Goal: Task Accomplishment & Management: Complete application form

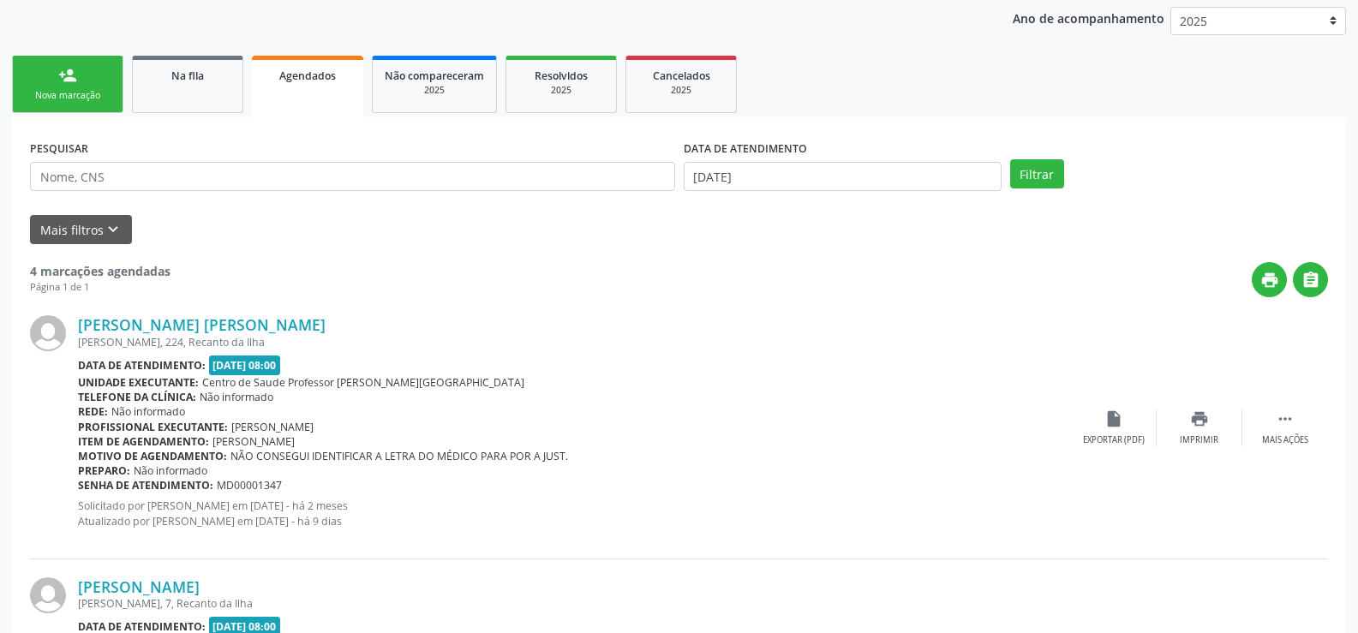
scroll to position [194, 0]
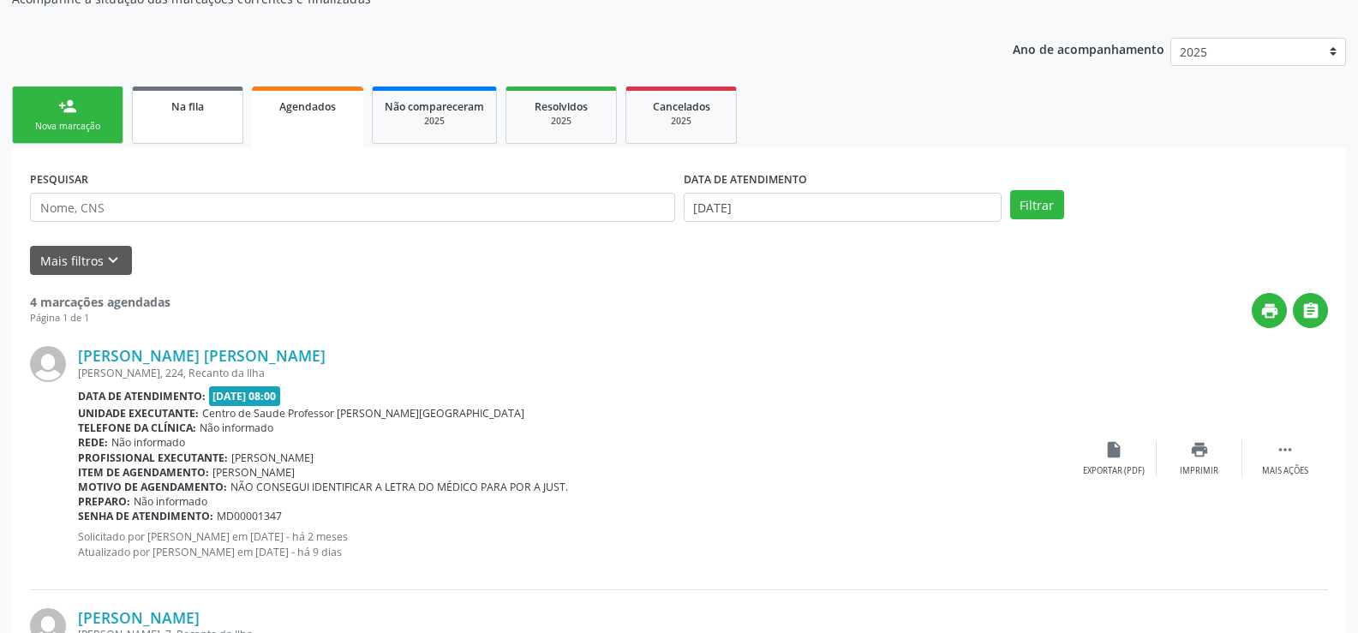
click at [213, 123] on link "Na fila" at bounding box center [187, 115] width 111 height 57
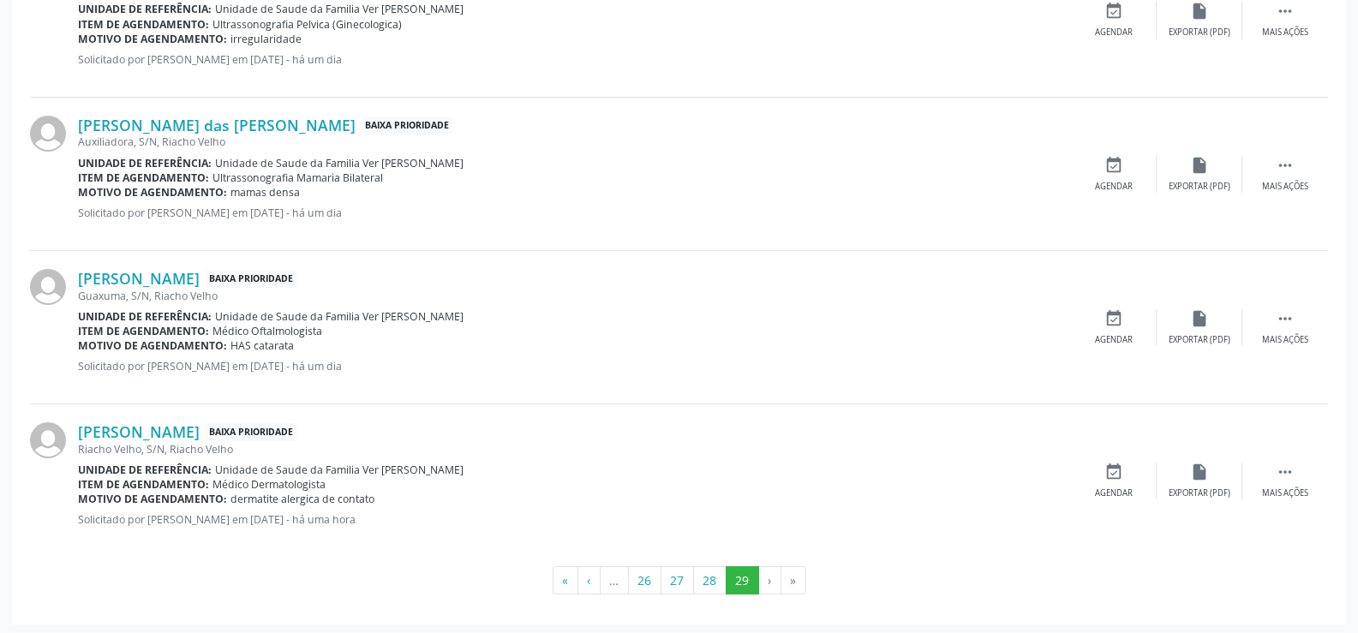
scroll to position [1042, 0]
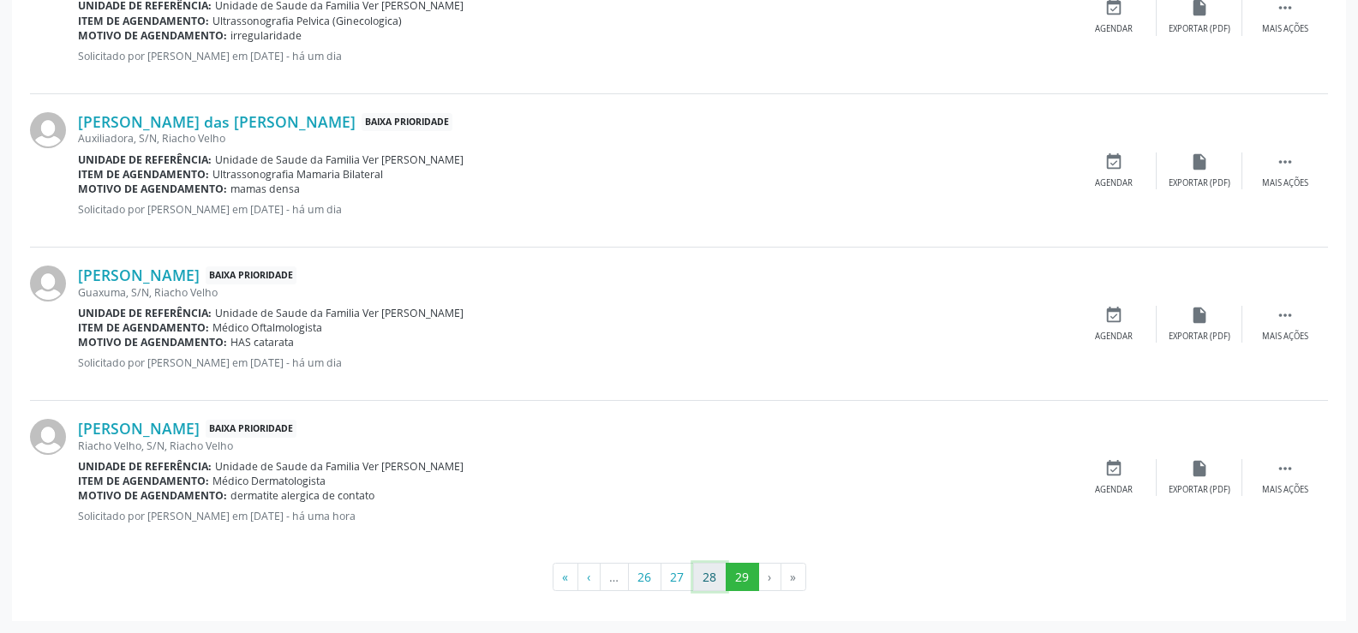
click at [715, 575] on button "28" at bounding box center [709, 577] width 33 height 29
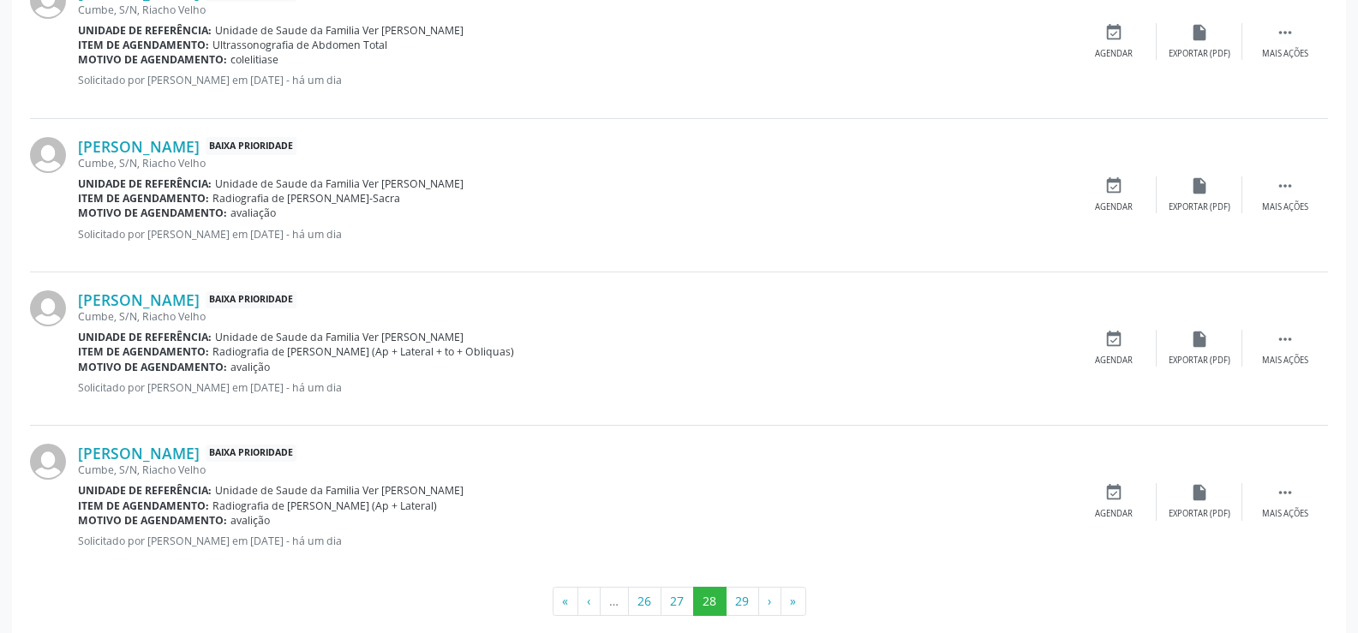
scroll to position [2271, 0]
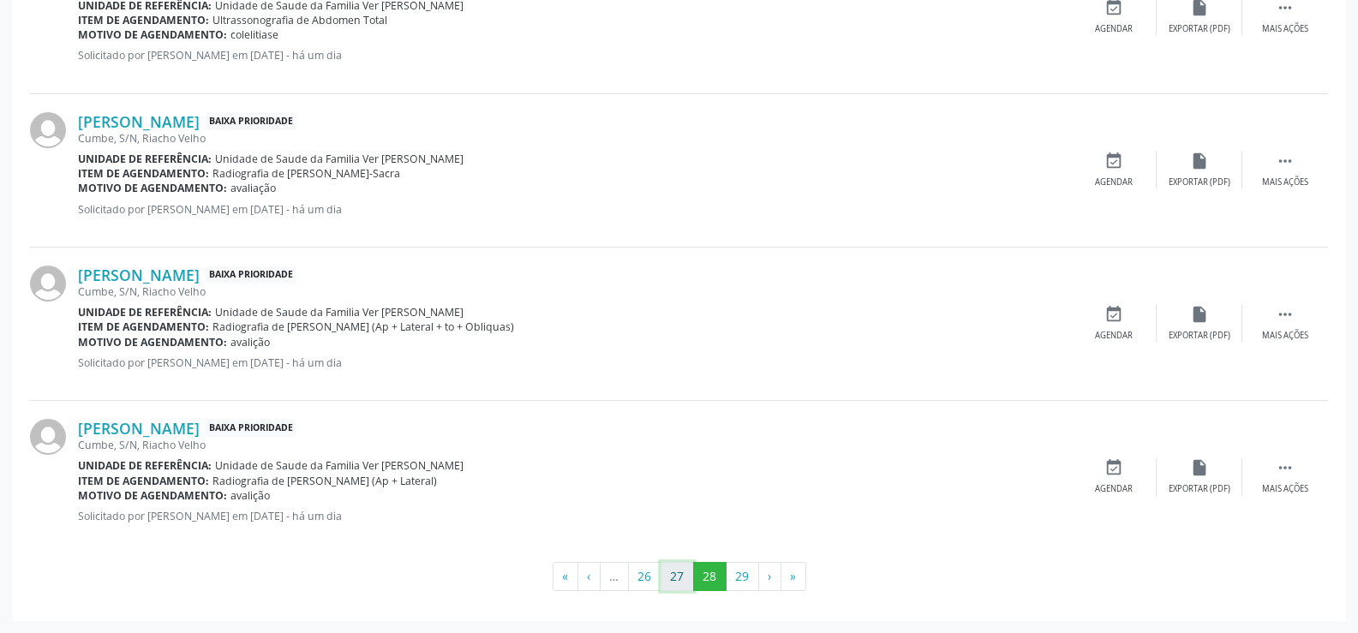
click at [685, 572] on button "27" at bounding box center [677, 576] width 33 height 29
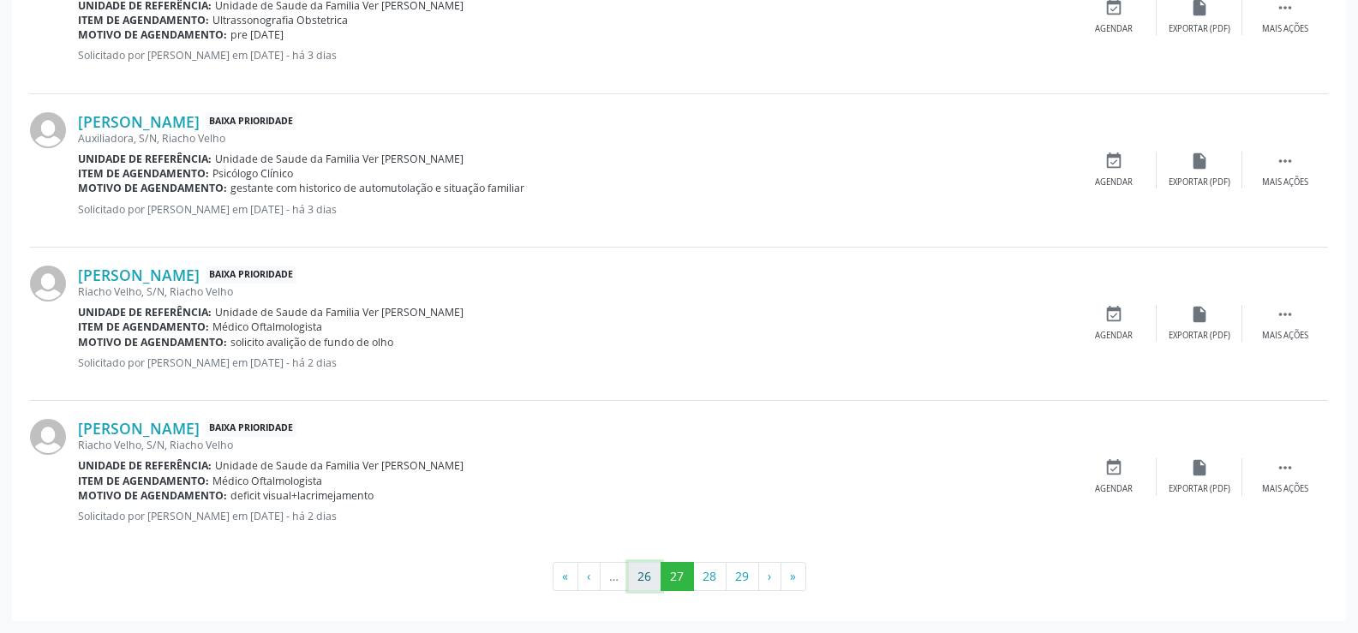
click at [638, 579] on button "26" at bounding box center [644, 576] width 33 height 29
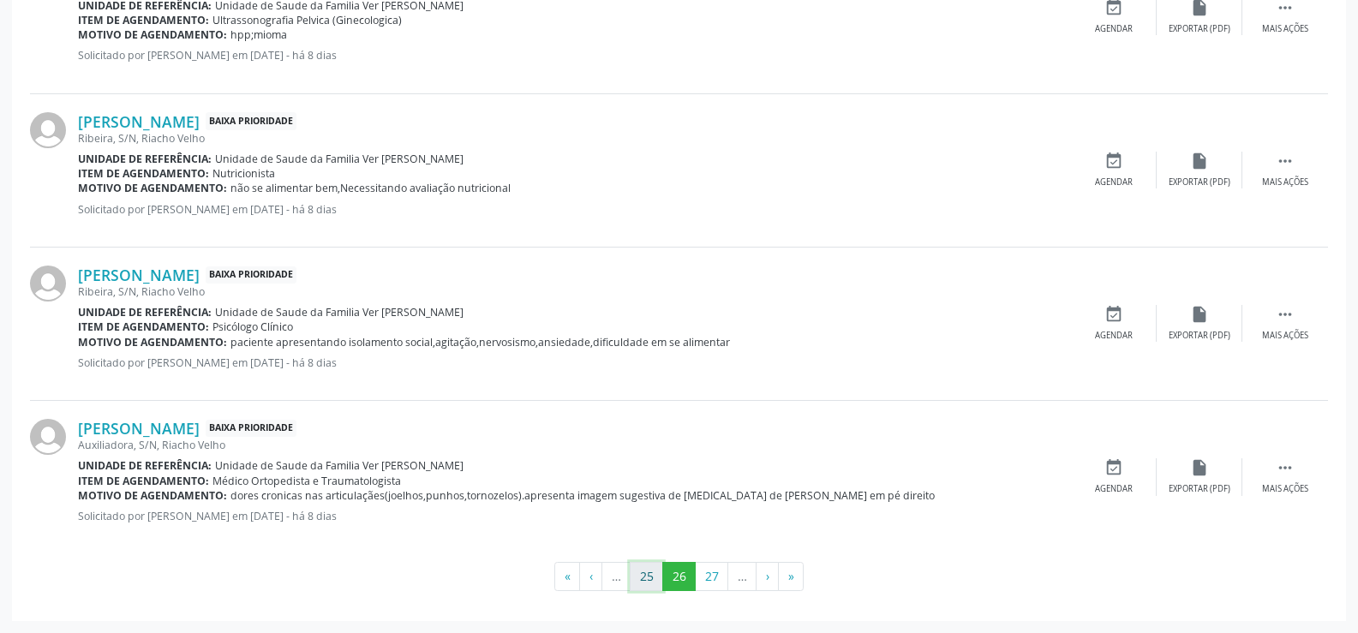
click at [645, 588] on button "25" at bounding box center [646, 576] width 33 height 29
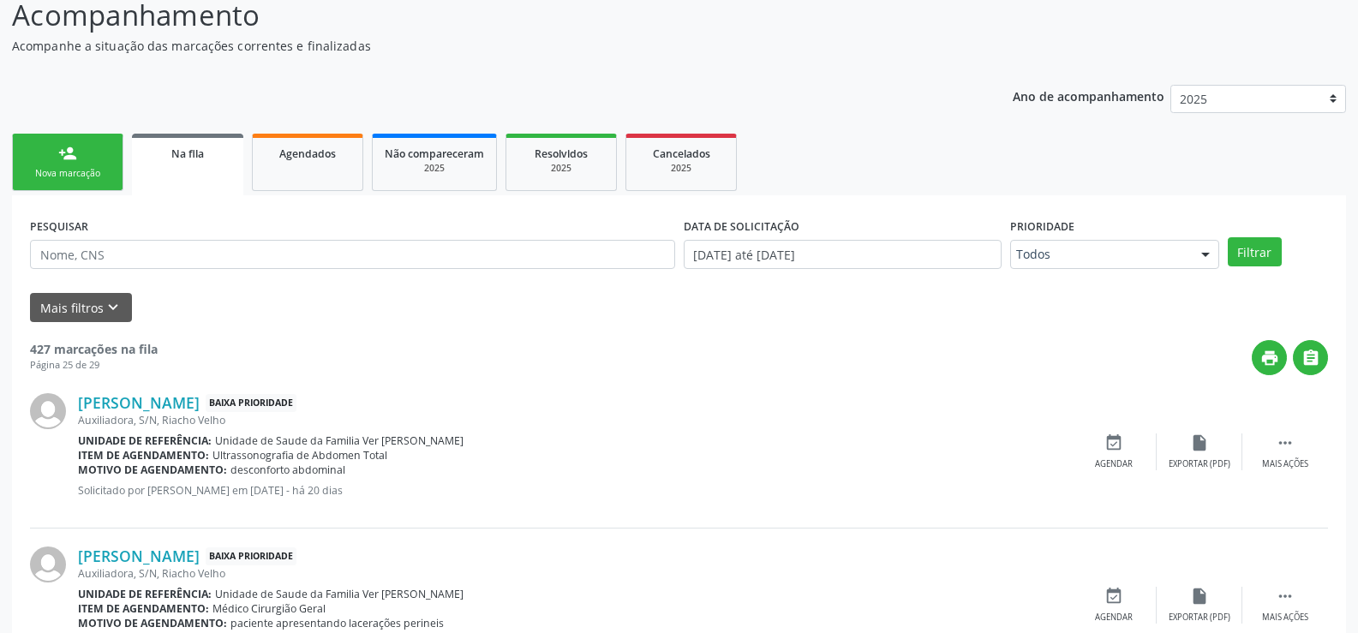
scroll to position [0, 0]
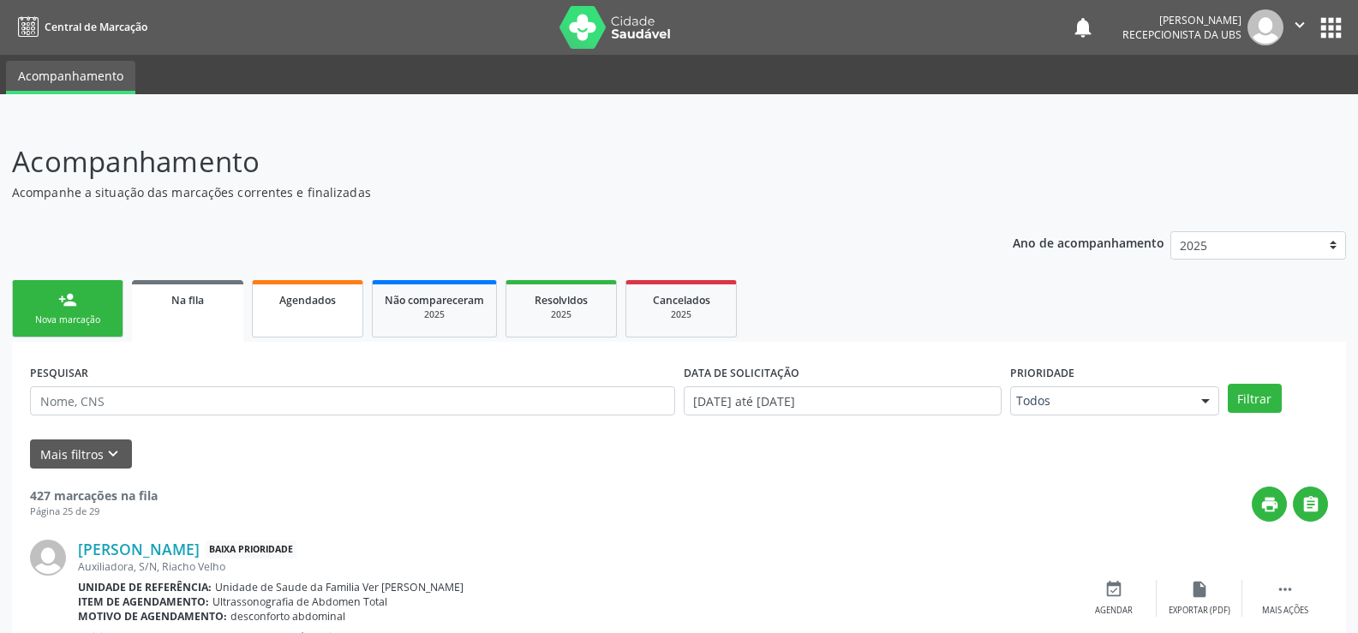
click at [317, 314] on link "Agendados" at bounding box center [307, 308] width 111 height 57
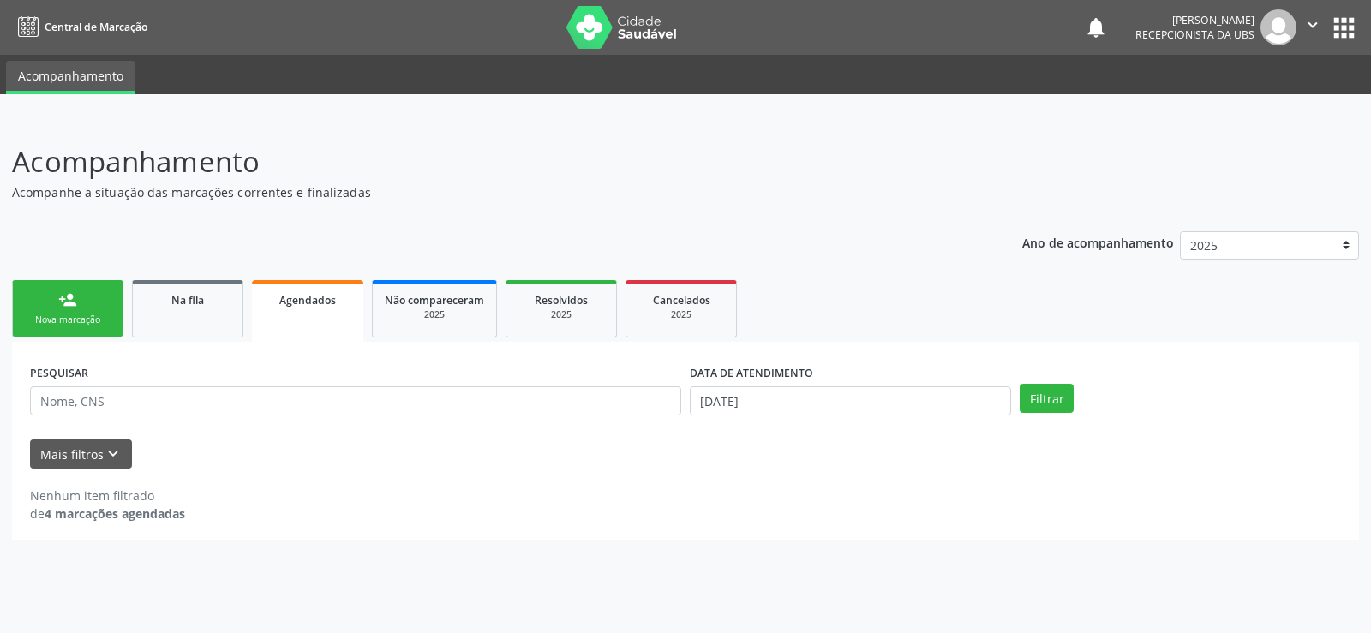
click at [78, 312] on link "person_add Nova marcação" at bounding box center [67, 308] width 111 height 57
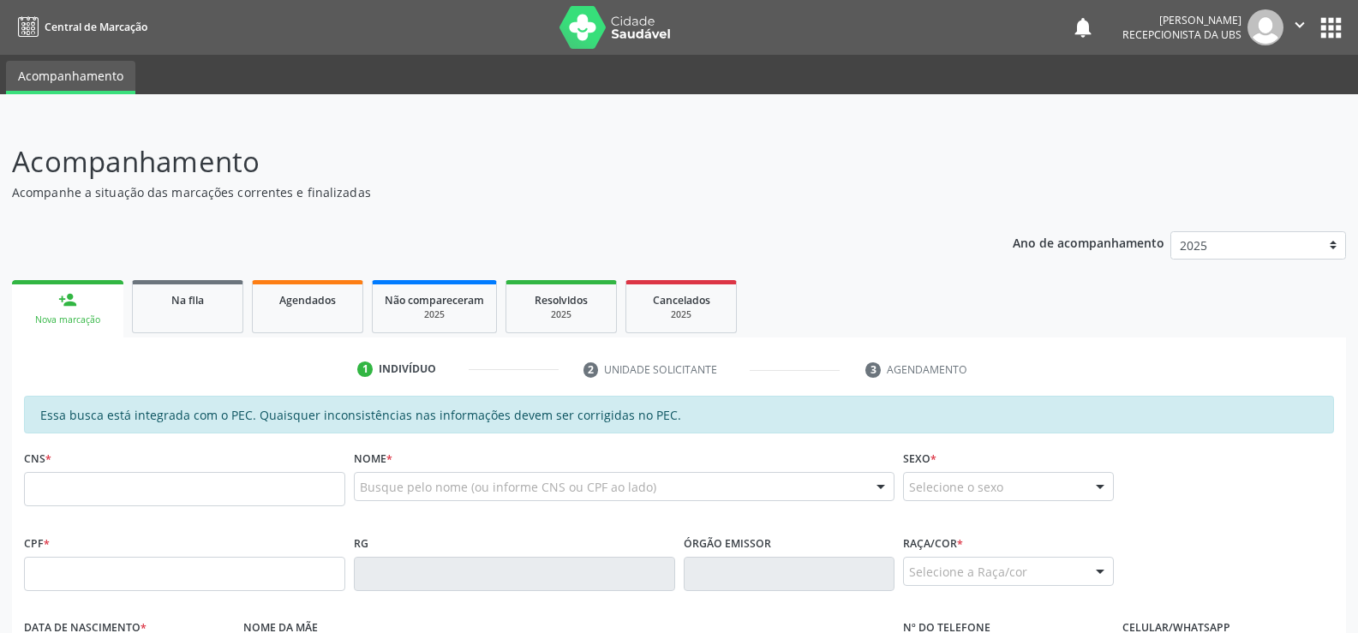
click at [78, 312] on link "person_add Nova marcação" at bounding box center [67, 308] width 111 height 57
click at [27, 495] on input "text" at bounding box center [184, 489] width 321 height 34
type input "704 3005 3635 4396"
type input "094.485.414-14"
type input "[DATE]"
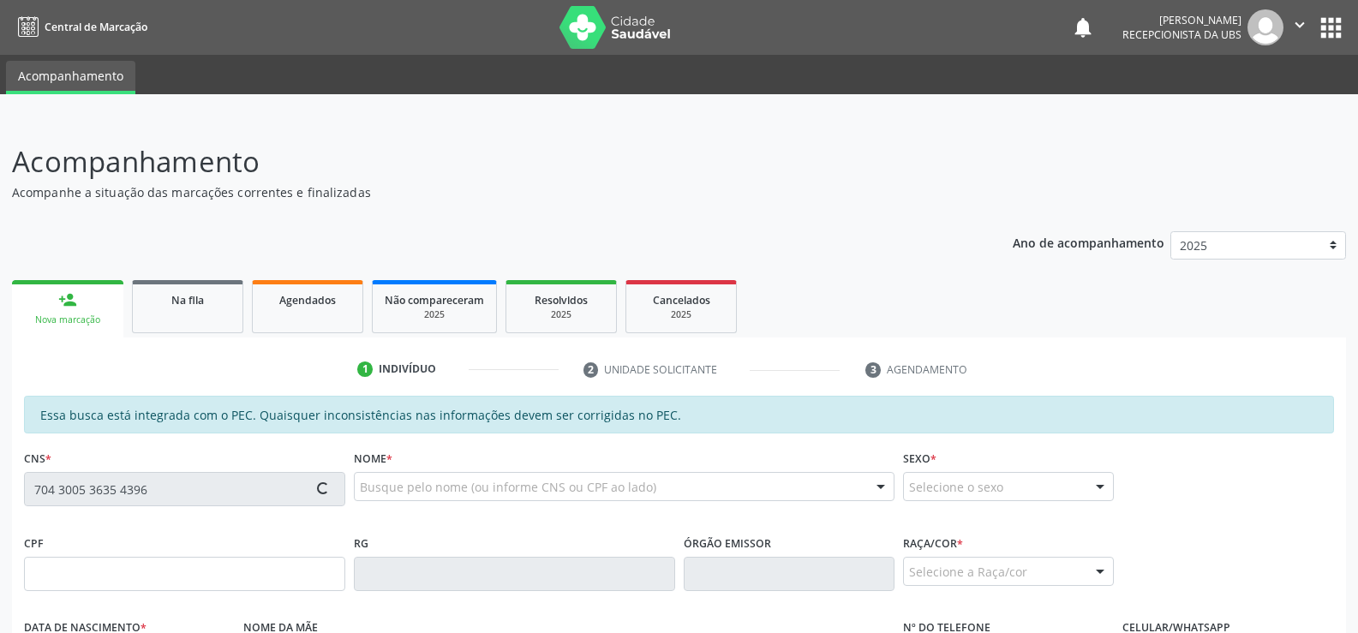
type input "[PERSON_NAME]"
type input "[PHONE_NUMBER]"
type input "S/N"
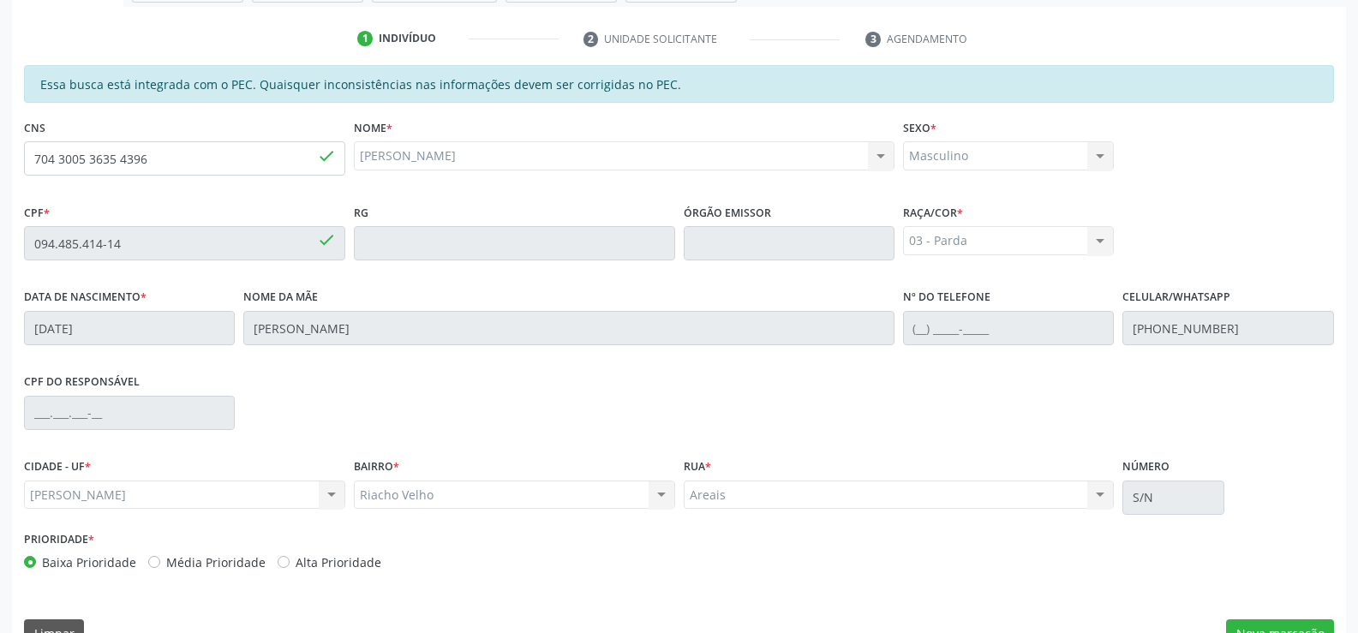
scroll to position [369, 0]
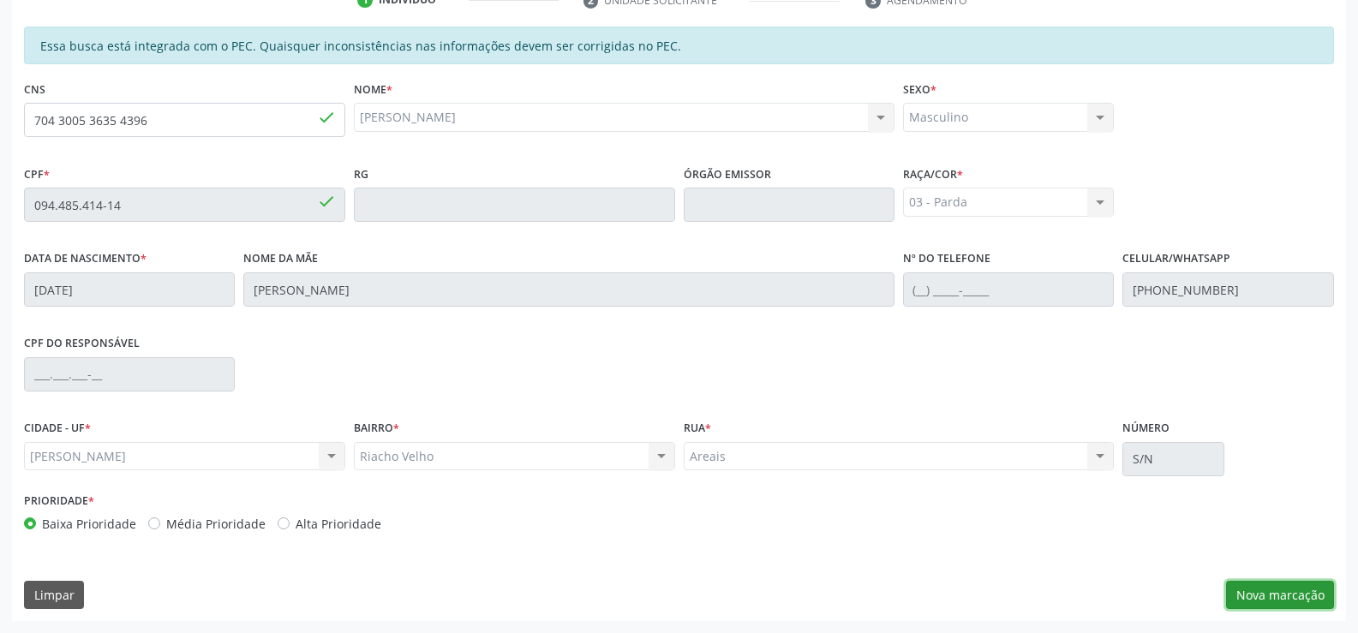
click at [1260, 592] on button "Nova marcação" at bounding box center [1280, 595] width 108 height 29
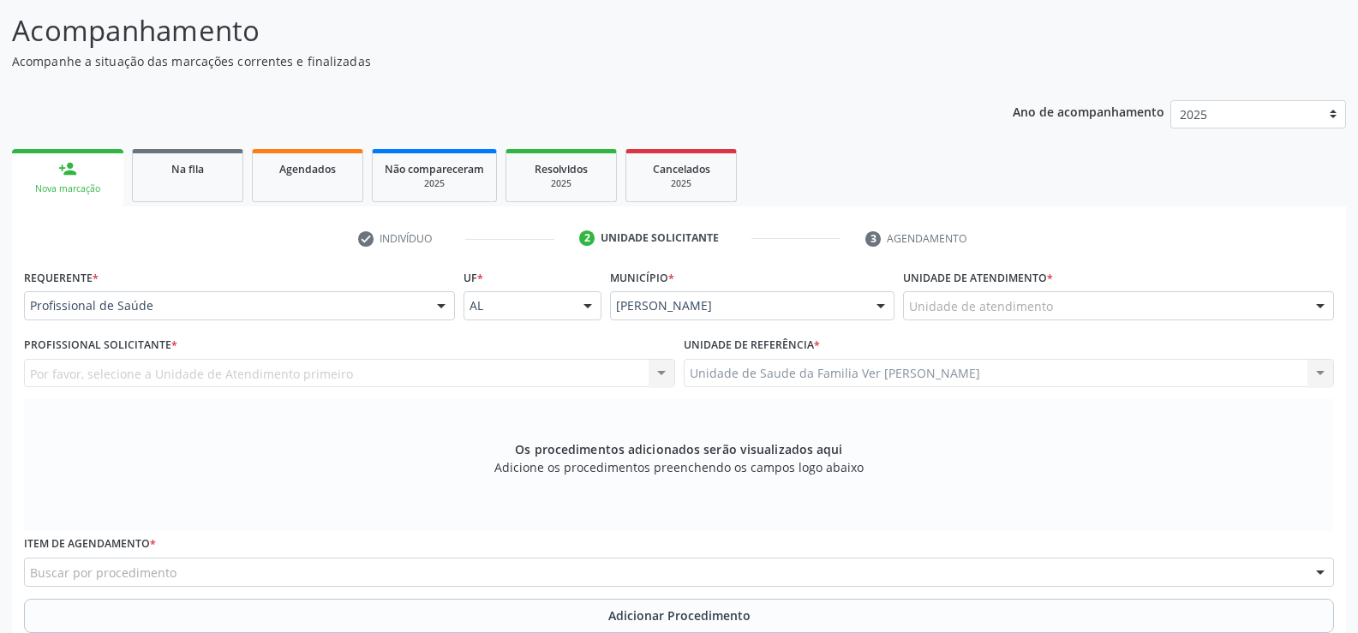
scroll to position [113, 0]
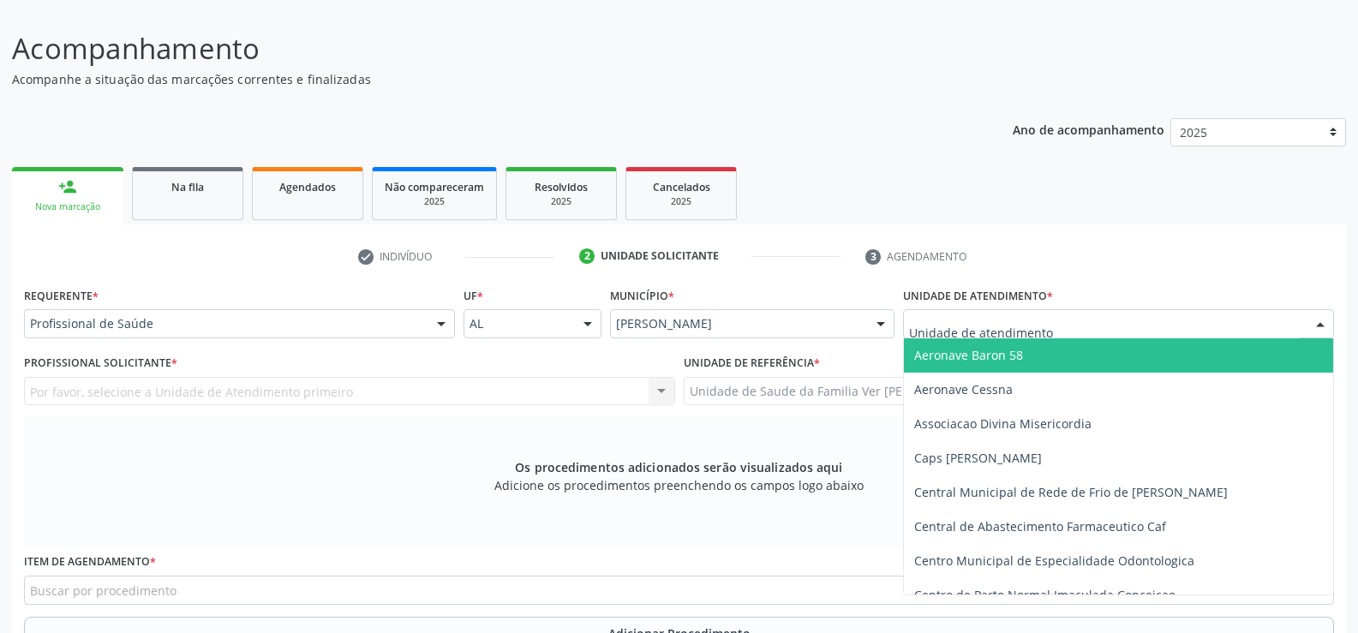
click at [1320, 319] on div at bounding box center [1321, 324] width 26 height 29
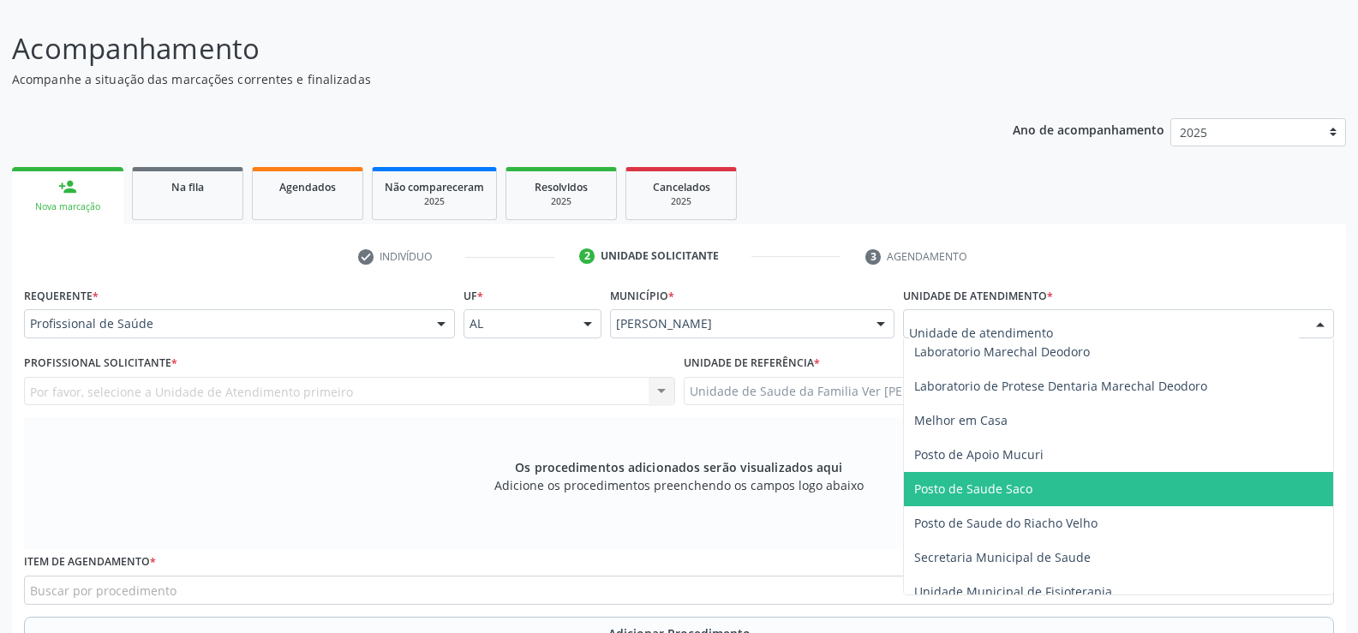
scroll to position [686, 0]
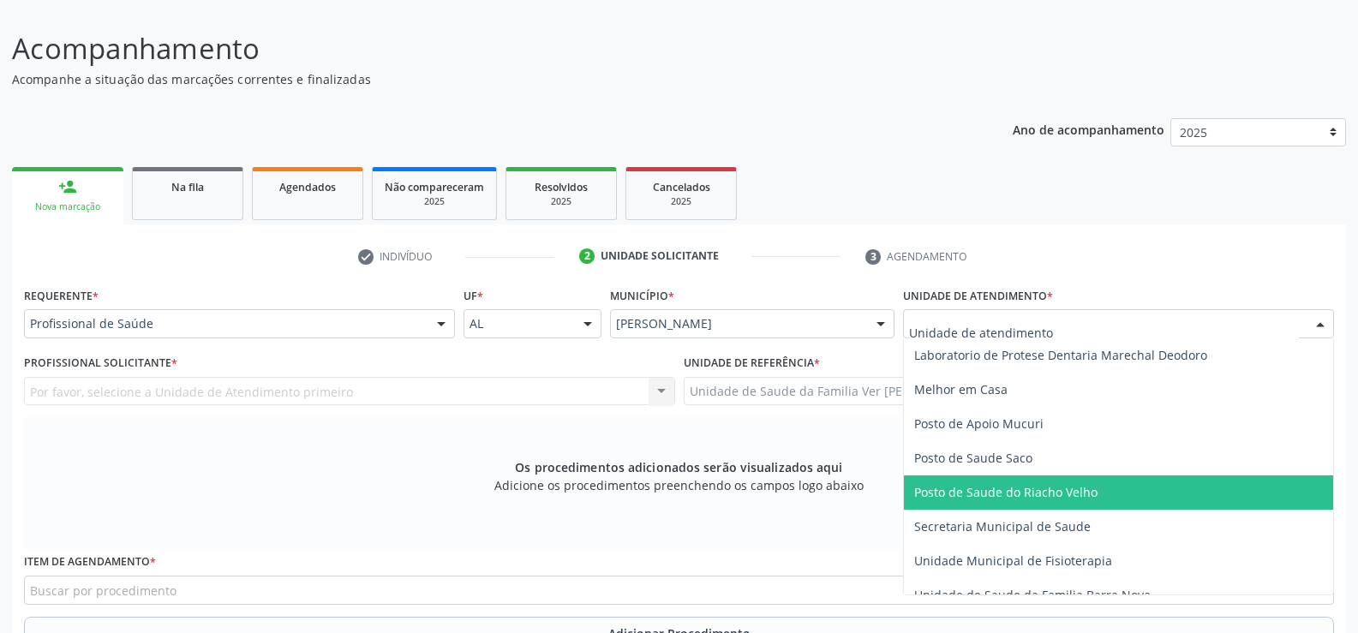
click at [955, 489] on span "Posto de Saude do Riacho Velho" at bounding box center [1005, 492] width 183 height 16
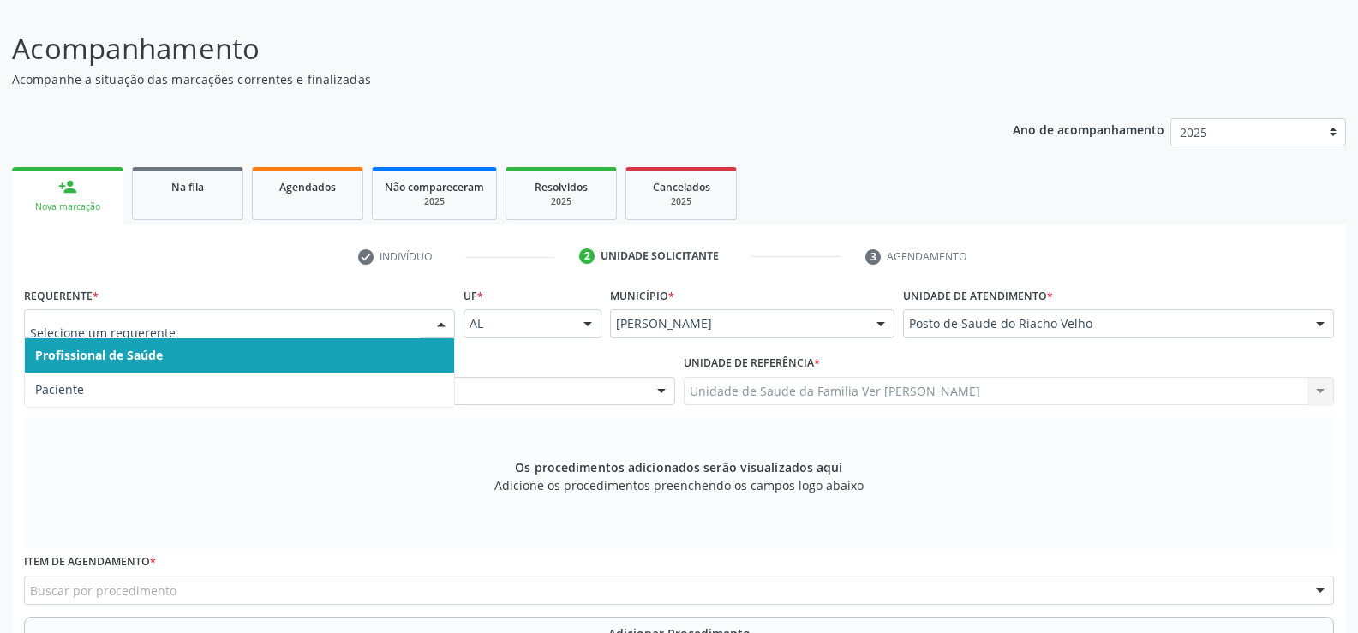
drag, startPoint x: 440, startPoint y: 325, endPoint x: 375, endPoint y: 332, distance: 65.5
click at [440, 325] on div at bounding box center [441, 324] width 26 height 29
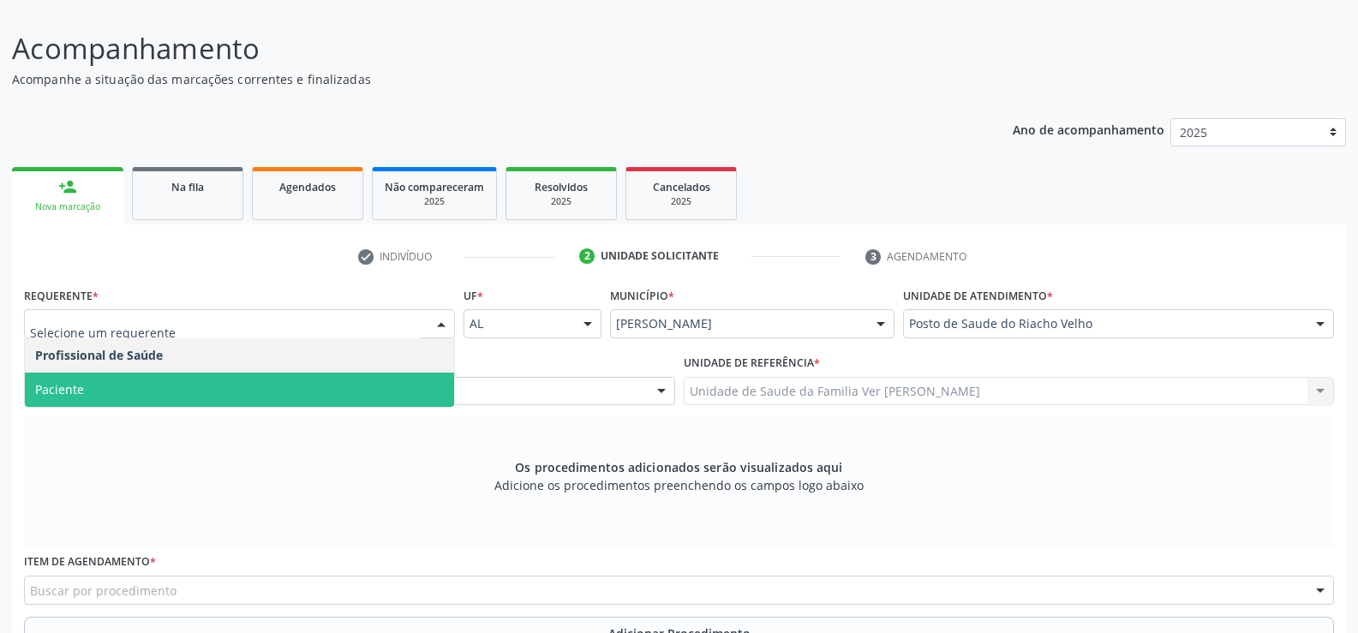
click at [167, 386] on span "Paciente" at bounding box center [239, 390] width 429 height 34
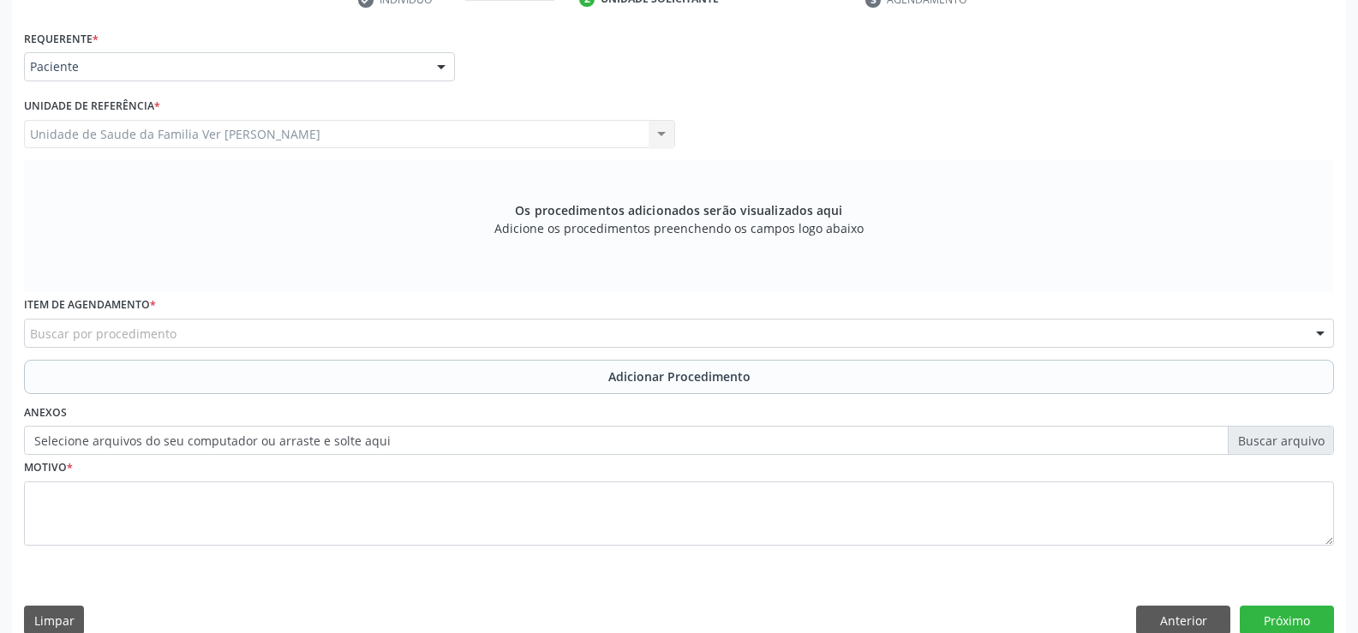
scroll to position [285, 0]
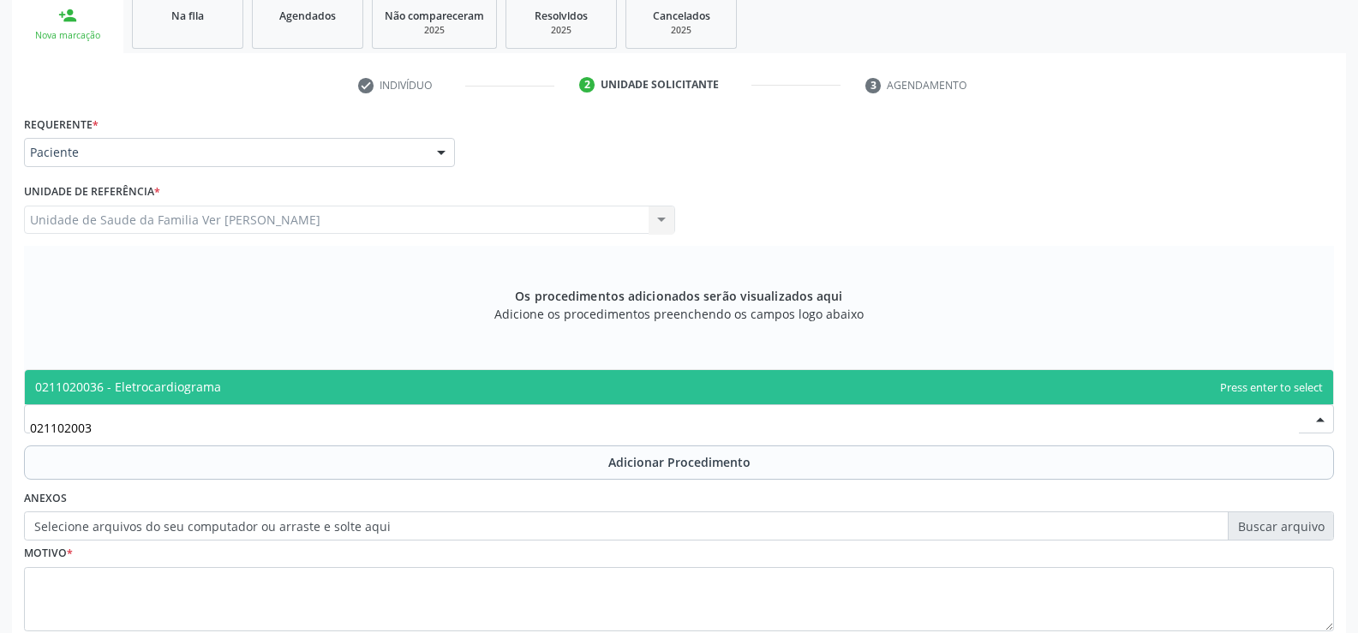
type input "0211020036"
click at [185, 390] on span "0211020036 - Eletrocardiograma" at bounding box center [128, 387] width 186 height 16
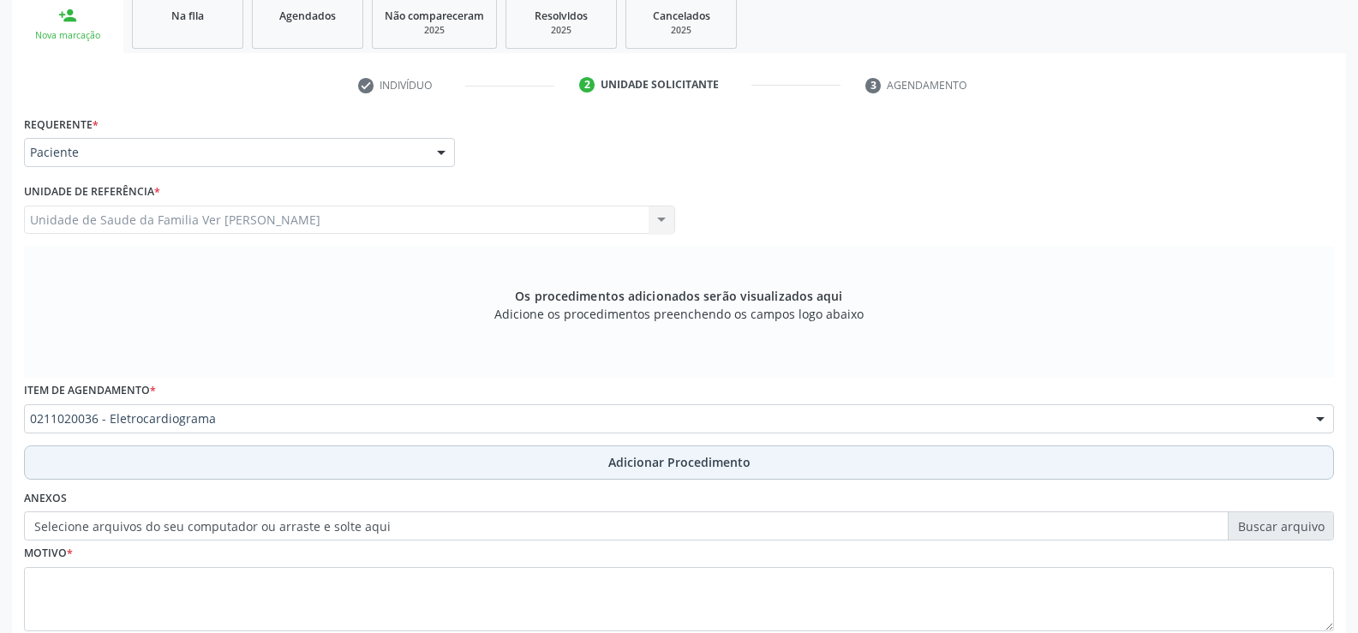
click at [631, 465] on span "Adicionar Procedimento" at bounding box center [679, 462] width 142 height 18
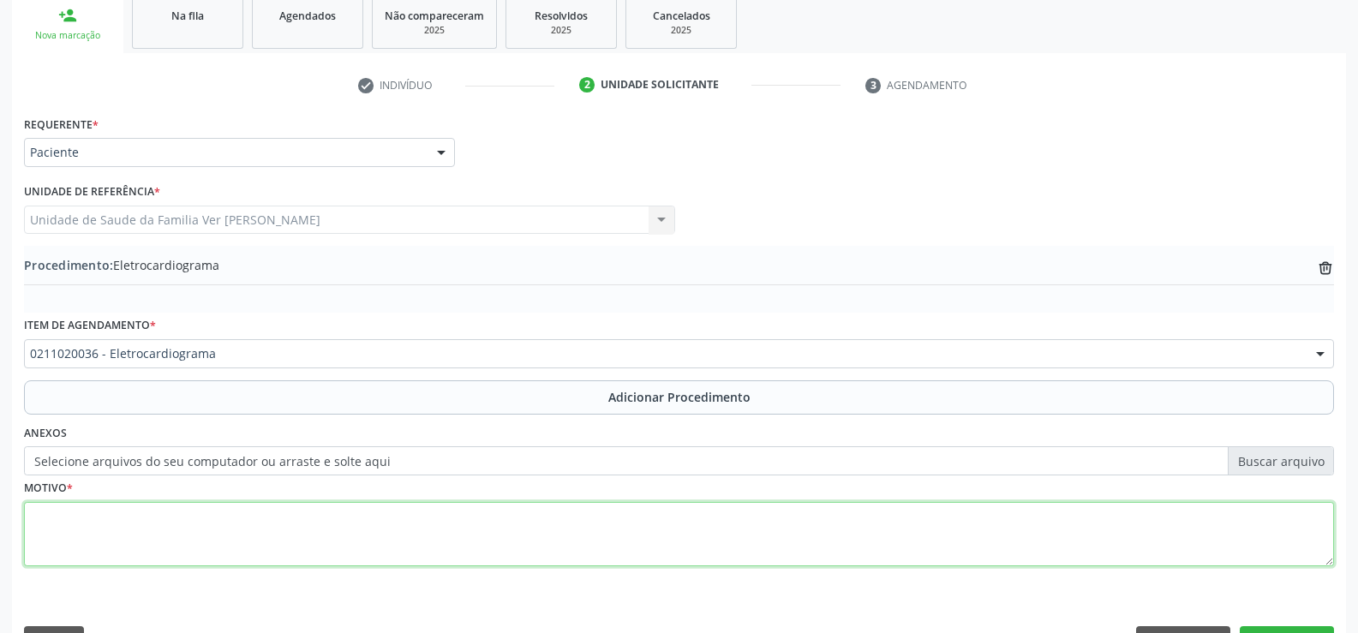
click at [43, 518] on textarea at bounding box center [679, 534] width 1310 height 65
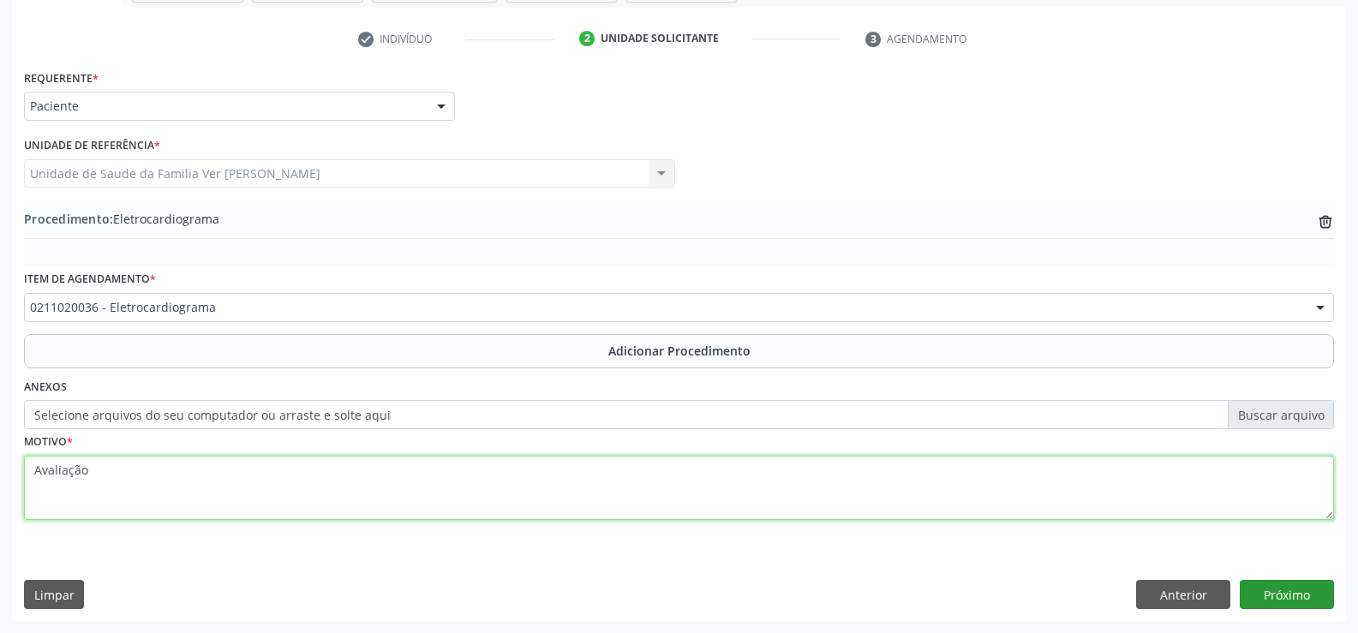
type textarea "Avaliação"
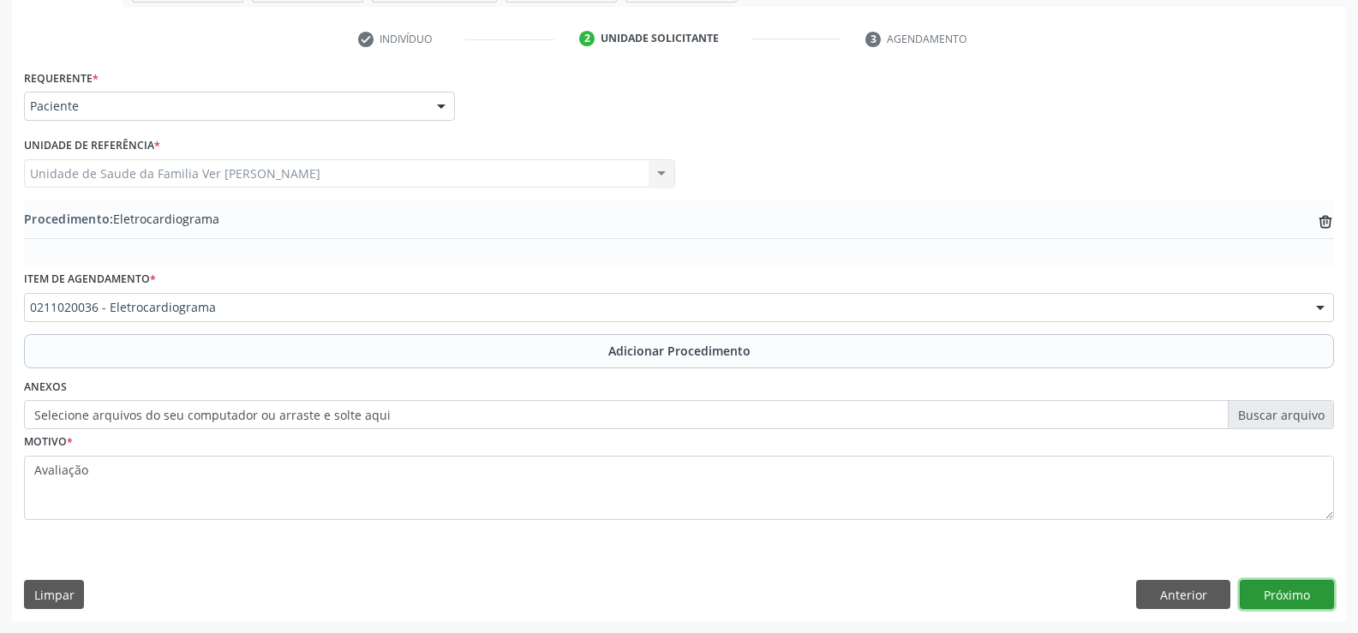
click at [1284, 596] on button "Próximo" at bounding box center [1287, 594] width 94 height 29
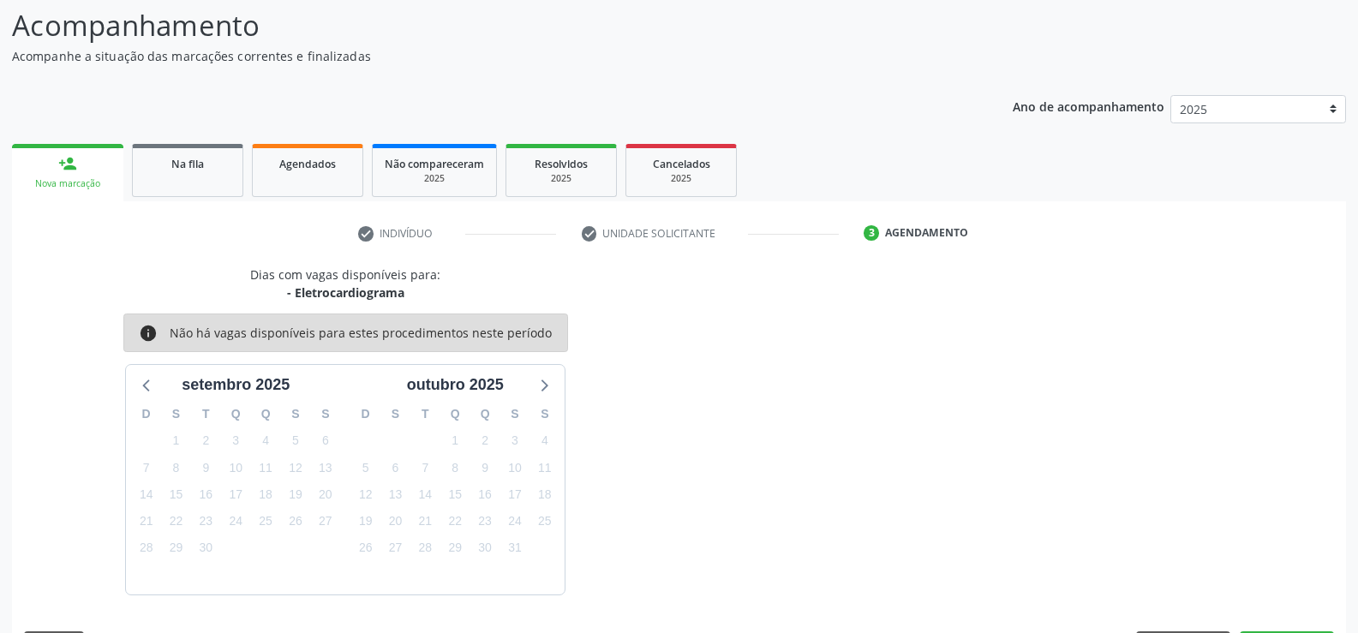
scroll to position [187, 0]
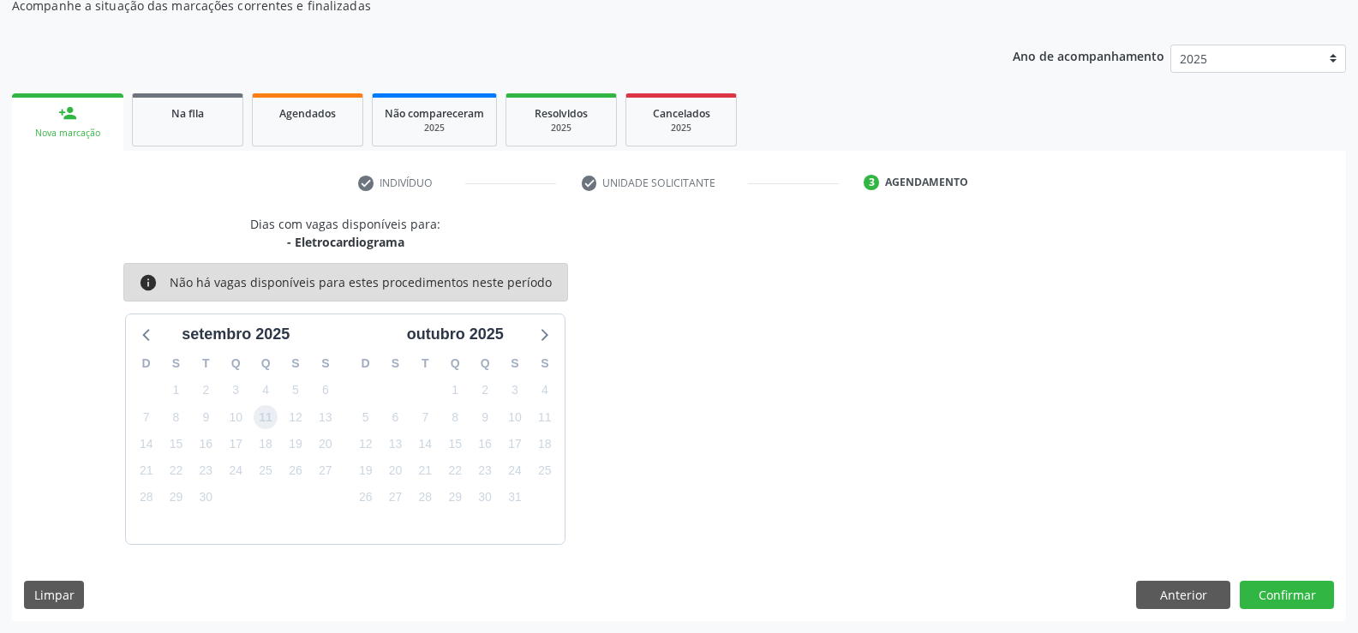
click at [267, 418] on span "11" at bounding box center [266, 417] width 24 height 24
click at [1331, 584] on button "Confirmar" at bounding box center [1287, 595] width 94 height 29
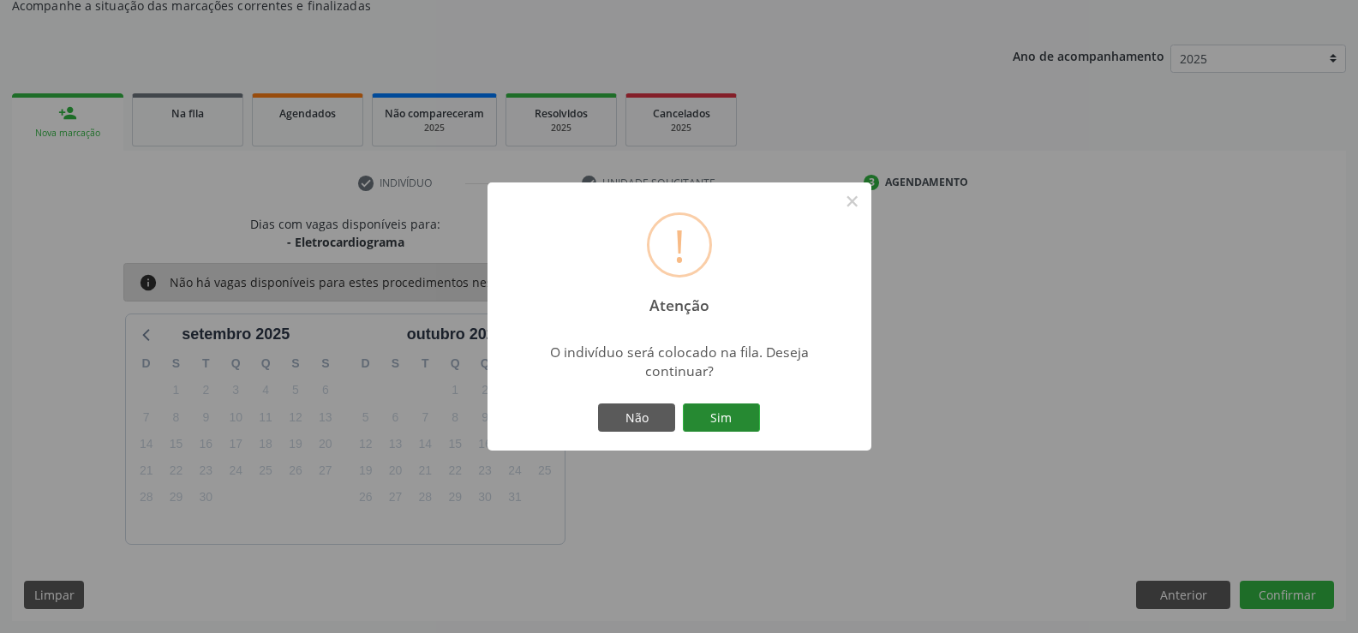
click at [739, 410] on button "Sim" at bounding box center [721, 418] width 77 height 29
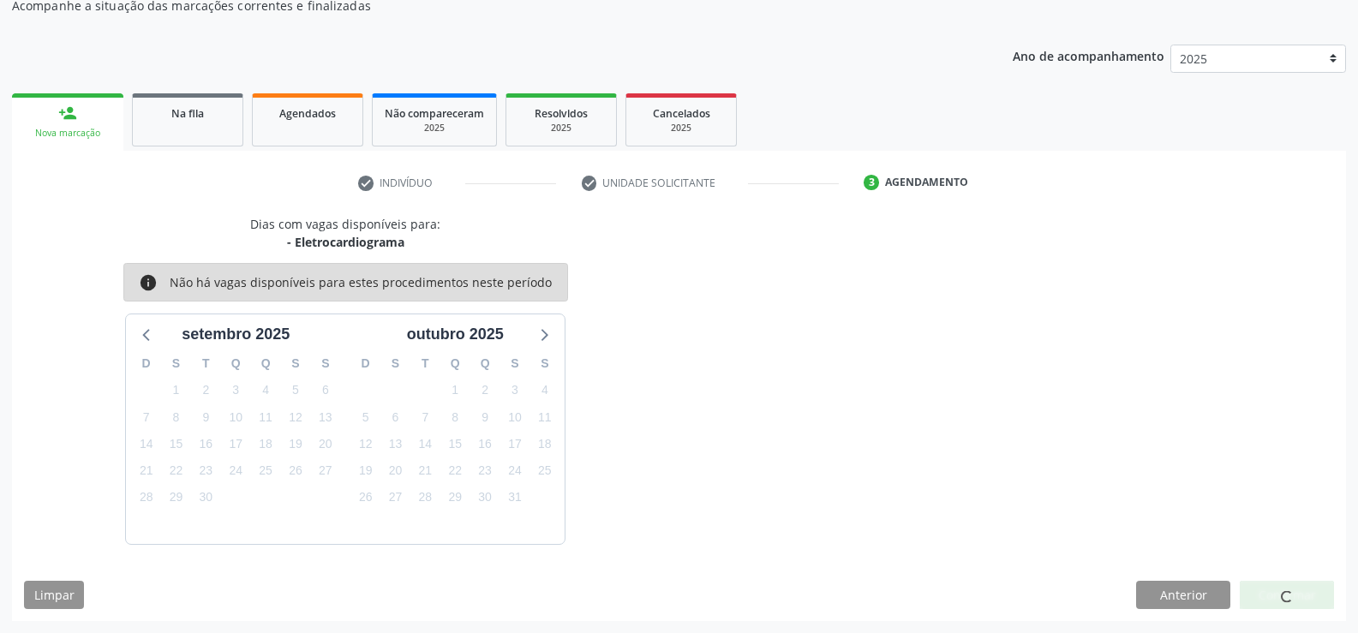
scroll to position [0, 0]
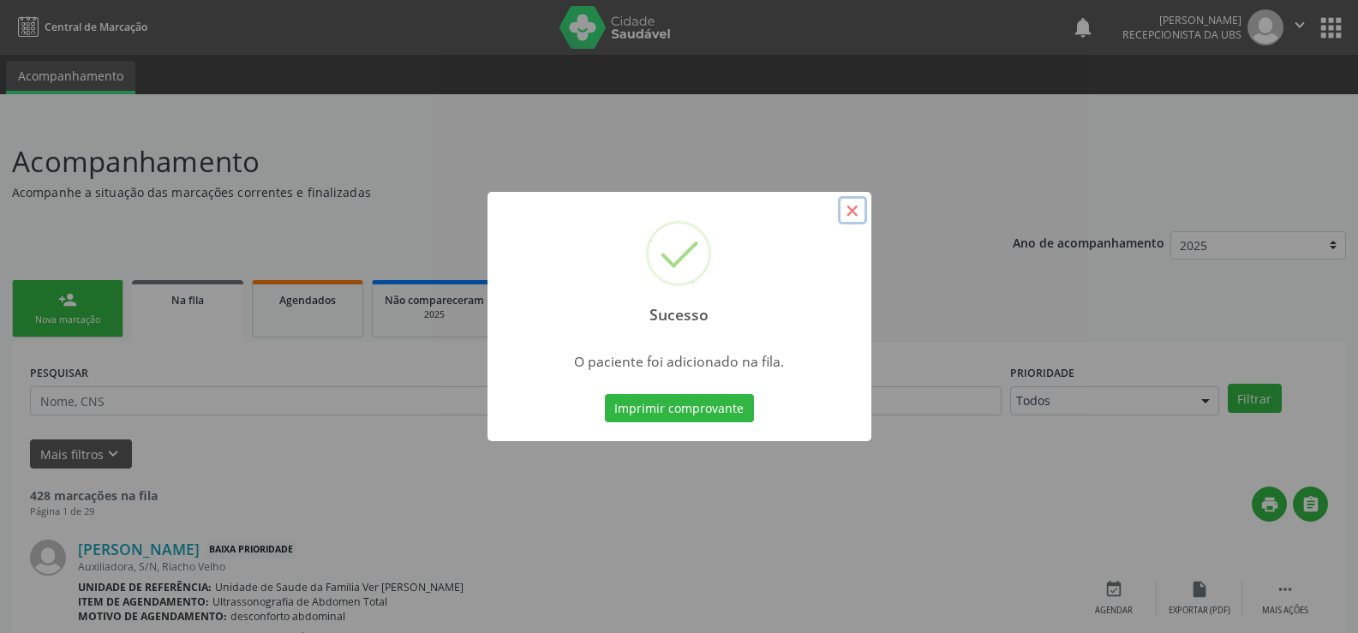
click at [845, 209] on button "×" at bounding box center [852, 210] width 29 height 29
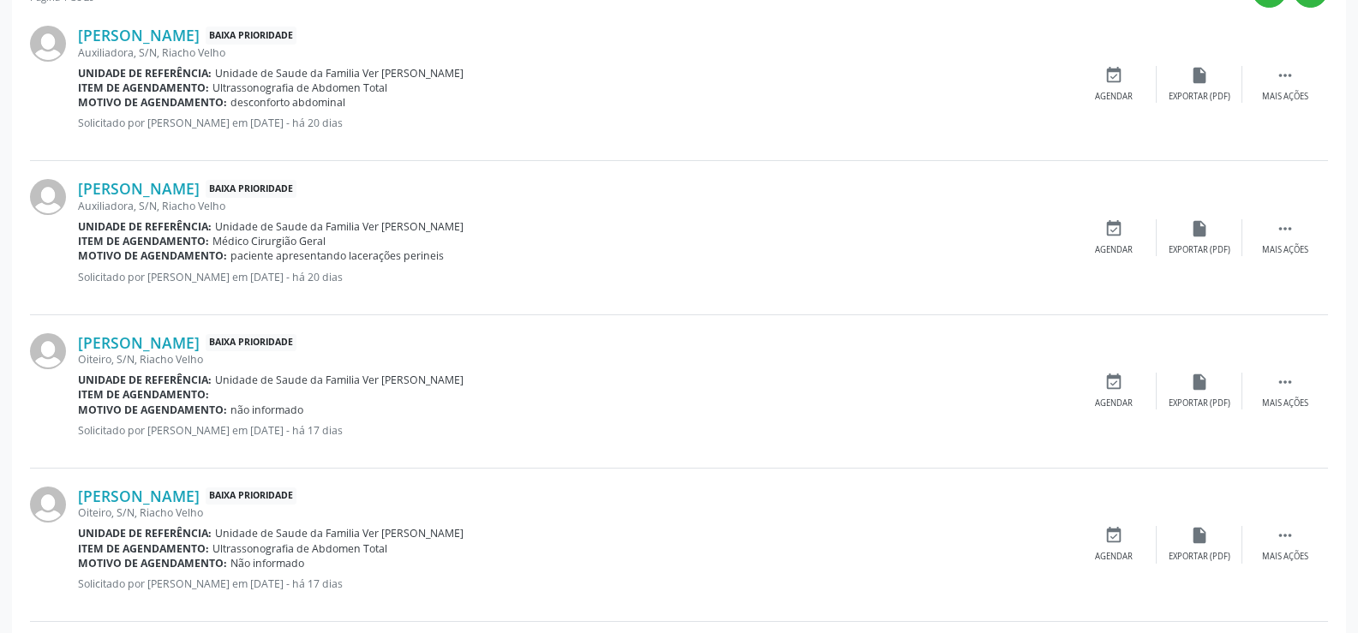
scroll to position [600, 0]
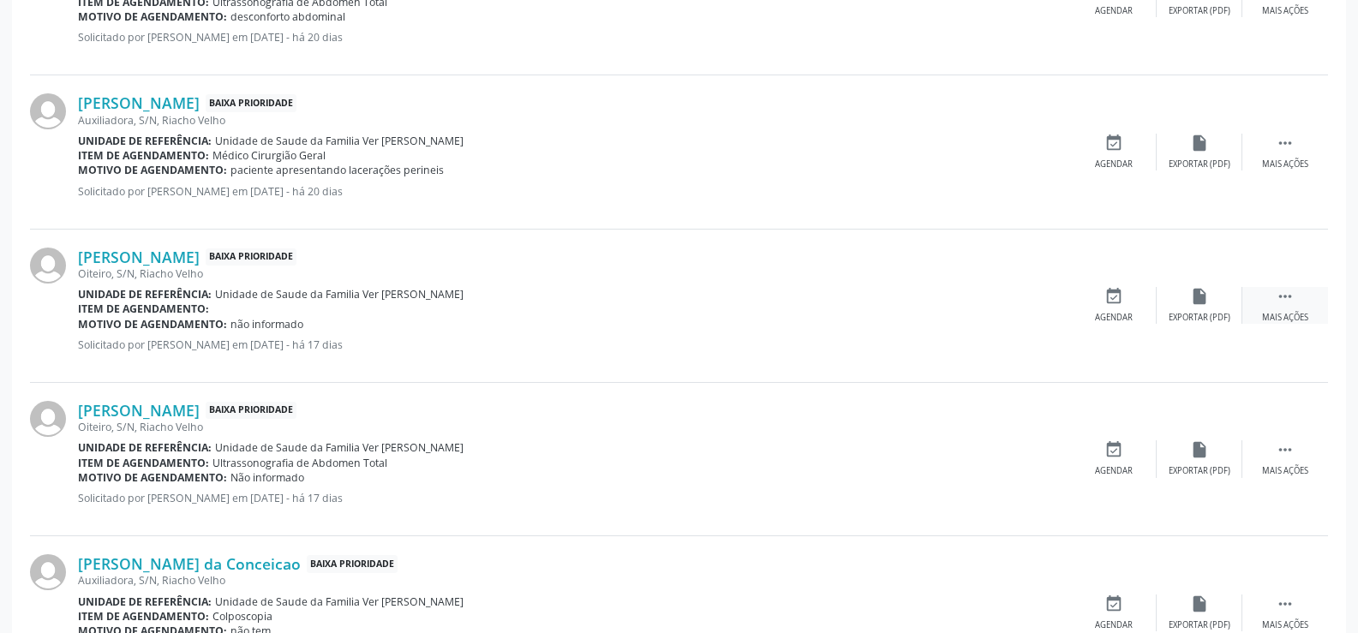
click at [1287, 298] on icon "" at bounding box center [1285, 296] width 19 height 19
click at [647, 295] on div "Unidade de referência: Unidade de Saude da Familia Ver [PERSON_NAME]" at bounding box center [446, 294] width 736 height 15
drag, startPoint x: 647, startPoint y: 295, endPoint x: 662, endPoint y: 297, distance: 15.6
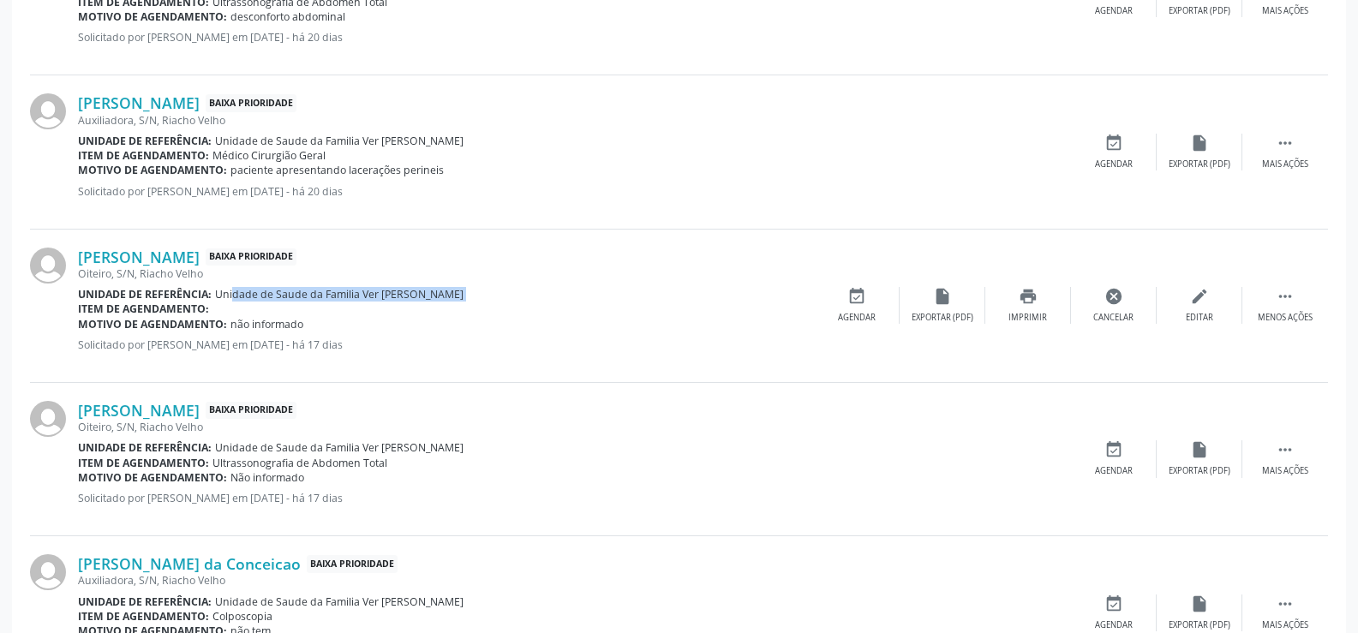
click at [662, 297] on div "Unidade de referência: Unidade de Saude da Familia Ver [PERSON_NAME]" at bounding box center [446, 294] width 736 height 15
click at [734, 192] on p "Solicitado por [PERSON_NAME] em [DATE] - há 20 dias" at bounding box center [574, 191] width 993 height 15
click at [743, 181] on div "[PERSON_NAME] Baixa Prioridade Auxiliadora, S/N, Riacho Velho Unidade de referê…" at bounding box center [574, 151] width 993 height 117
click at [753, 174] on div "Motivo de agendamento: paciente apresentando lacerações perineis" at bounding box center [574, 170] width 993 height 15
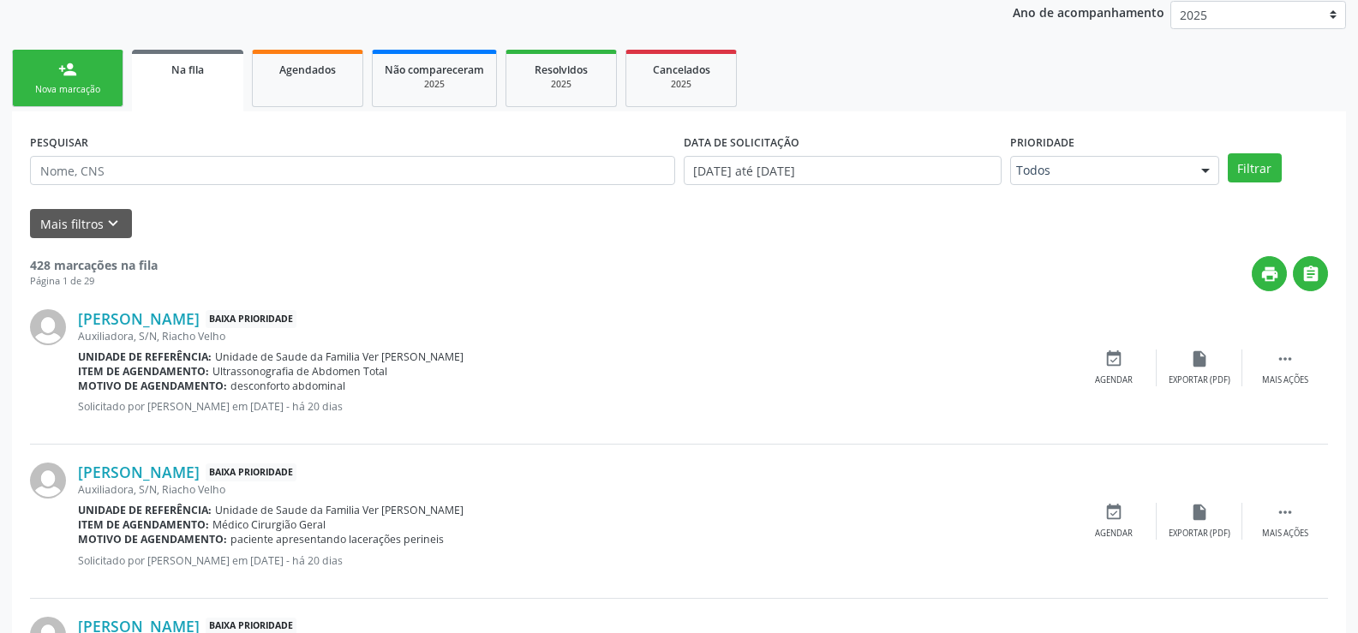
scroll to position [257, 0]
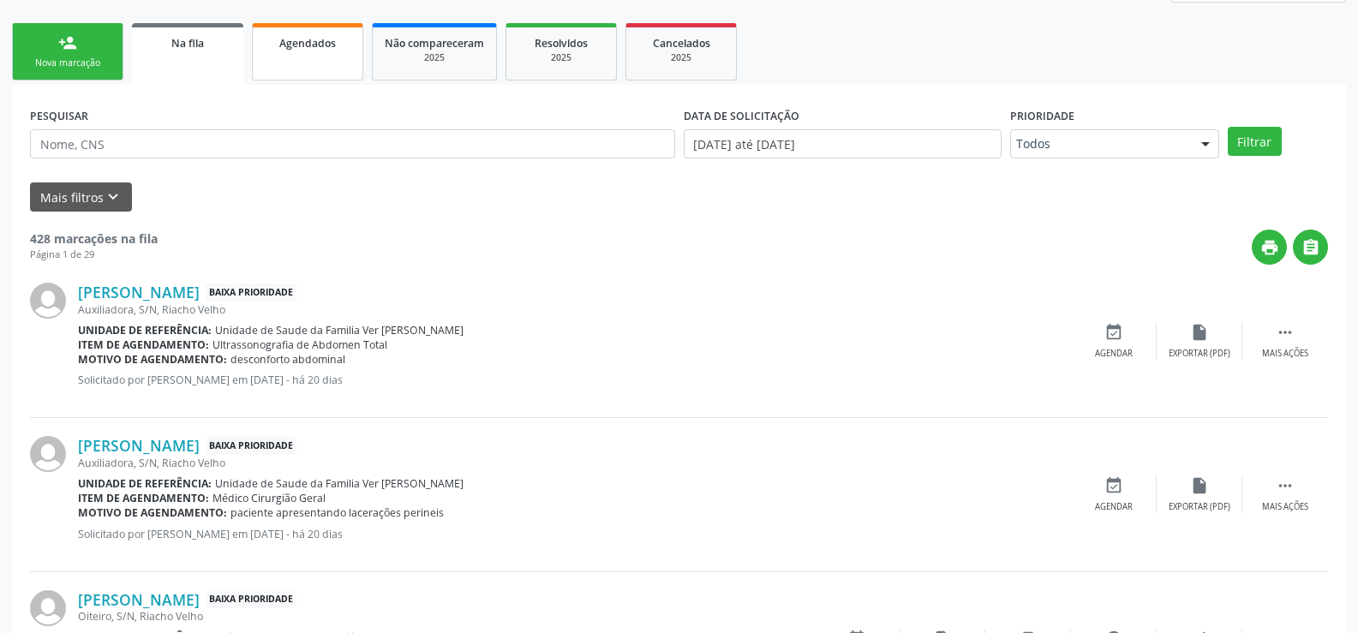
click at [326, 62] on link "Agendados" at bounding box center [307, 51] width 111 height 57
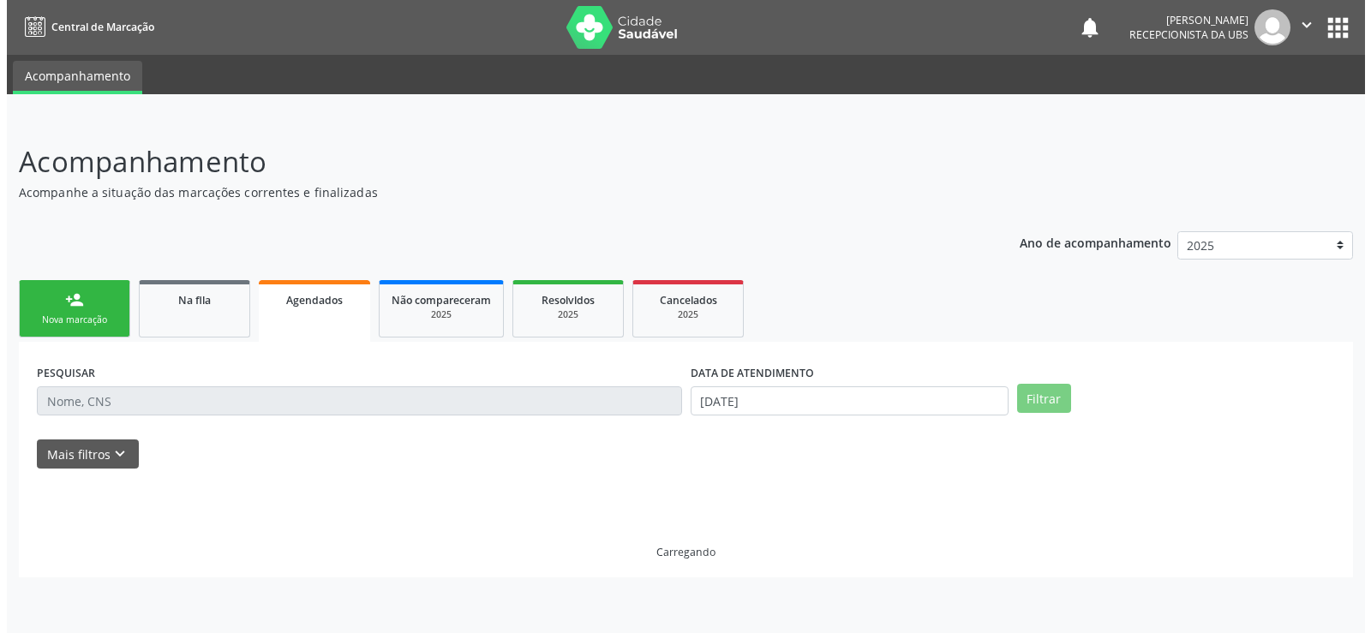
scroll to position [0, 0]
